Goal: Task Accomplishment & Management: Use online tool/utility

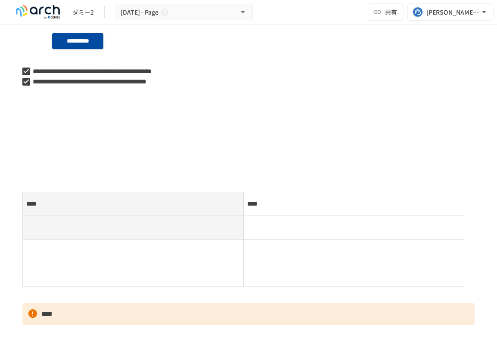
scroll to position [505, 0]
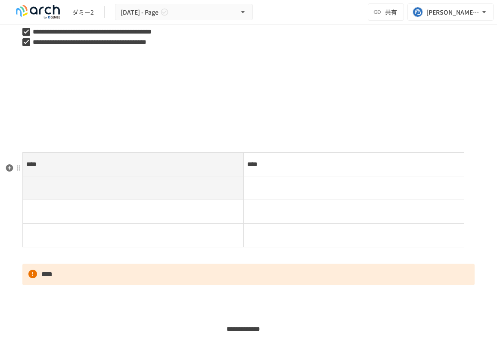
click at [69, 193] on p at bounding box center [132, 187] width 213 height 11
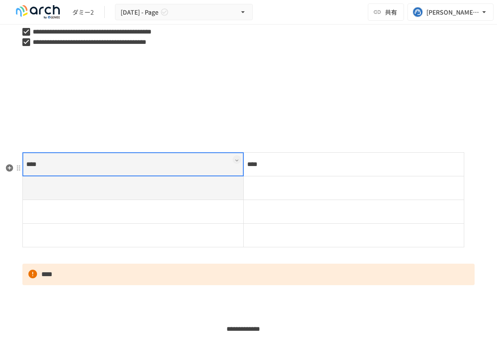
click at [69, 195] on th at bounding box center [133, 188] width 221 height 24
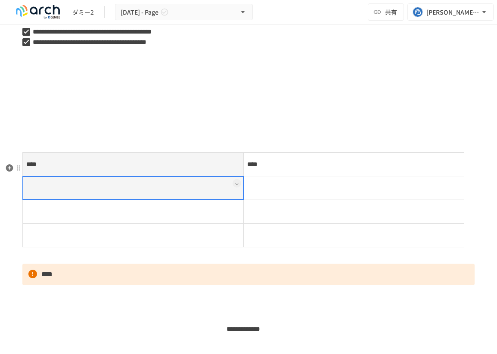
click at [69, 195] on div at bounding box center [132, 188] width 221 height 24
click at [69, 194] on p at bounding box center [132, 187] width 213 height 11
click at [68, 216] on td at bounding box center [133, 212] width 221 height 24
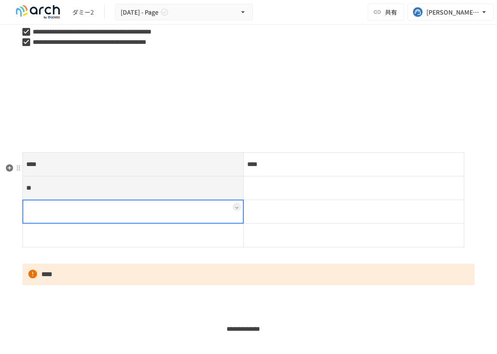
click at [67, 220] on div at bounding box center [132, 212] width 221 height 24
click at [67, 217] on p at bounding box center [132, 211] width 213 height 11
click at [81, 247] on td at bounding box center [133, 236] width 221 height 24
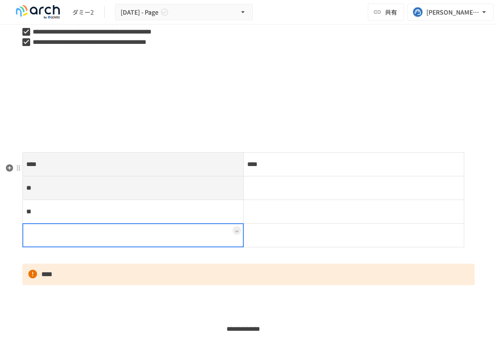
click at [81, 247] on div at bounding box center [132, 235] width 221 height 24
click at [81, 241] on p at bounding box center [132, 235] width 213 height 11
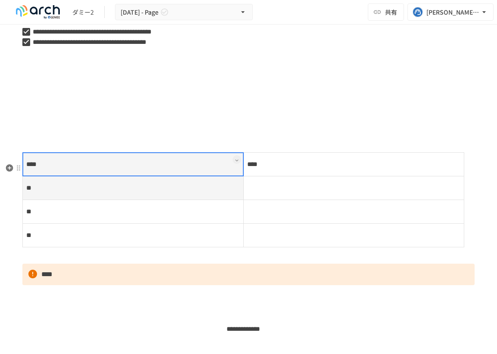
click at [119, 176] on th "****" at bounding box center [133, 165] width 221 height 24
